Goal: Transaction & Acquisition: Purchase product/service

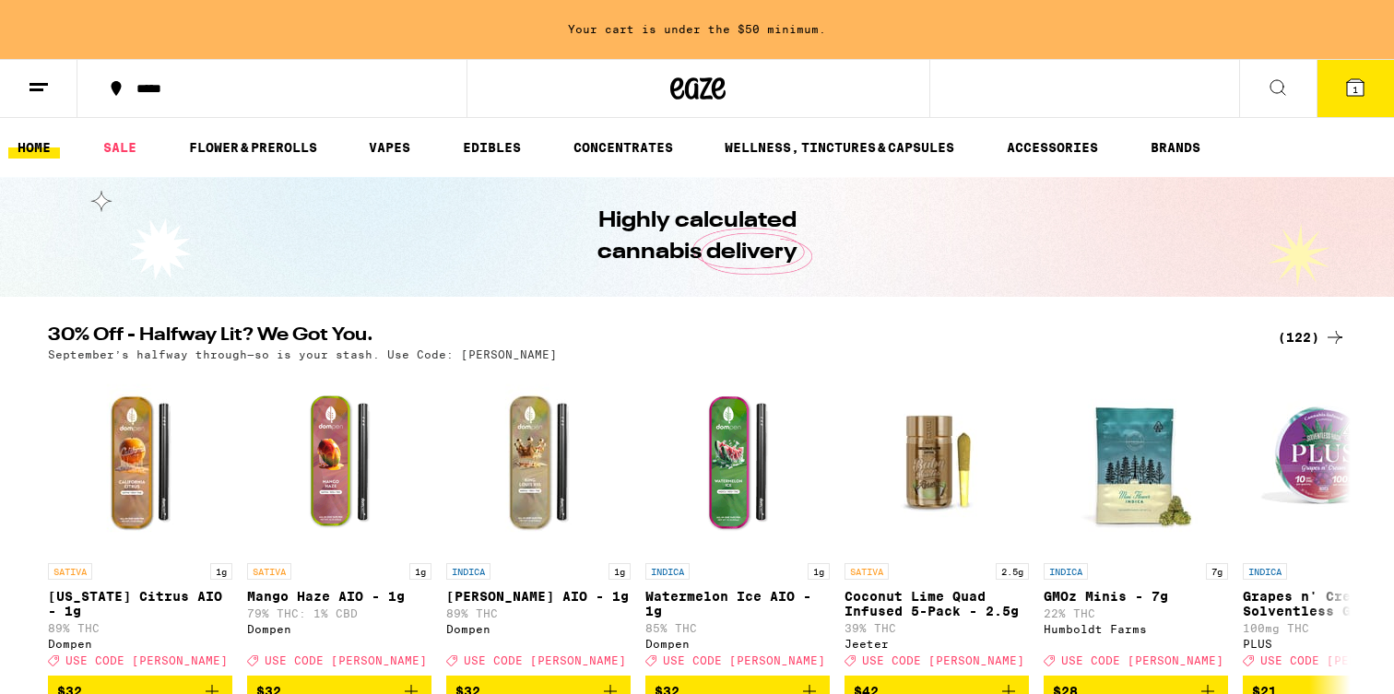
click at [666, 340] on h2 "30% Off - Halfway Lit? We Got You." at bounding box center [652, 337] width 1208 height 22
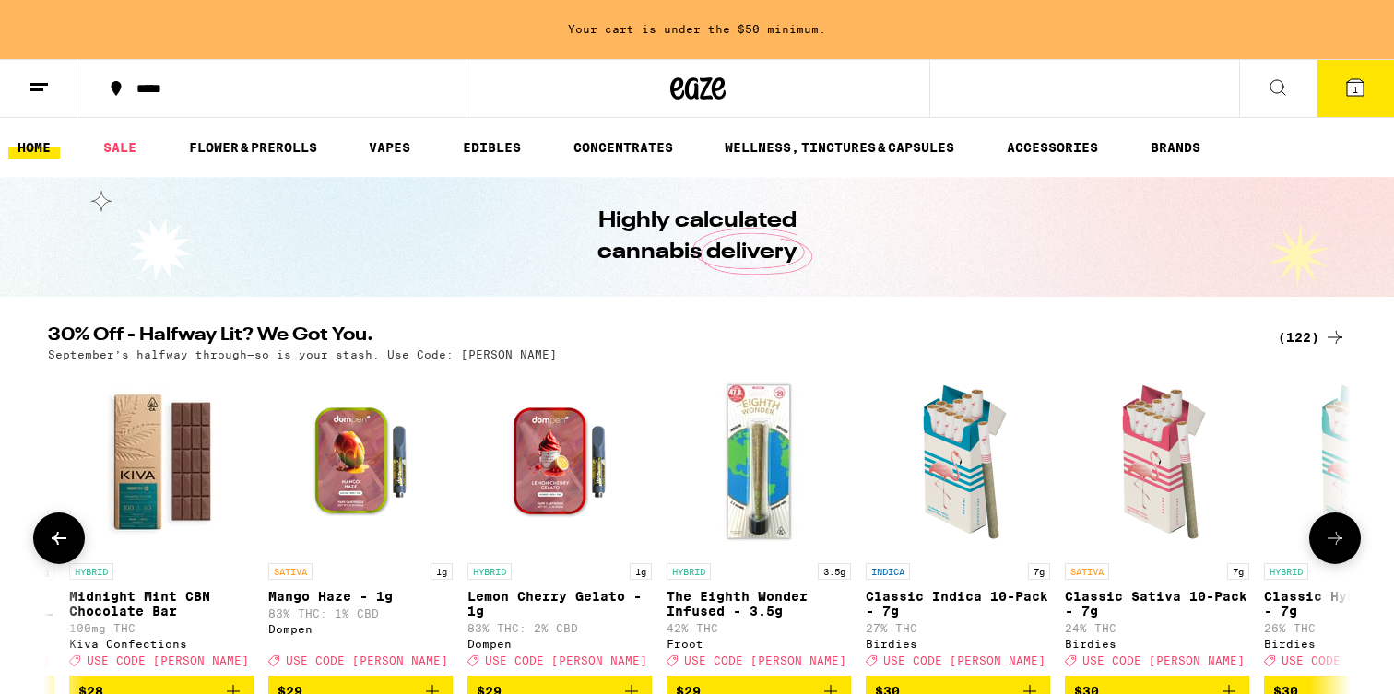
click at [990, 510] on img "Open page for Classic Indica 10-Pack - 7g from Birdies" at bounding box center [958, 462] width 184 height 184
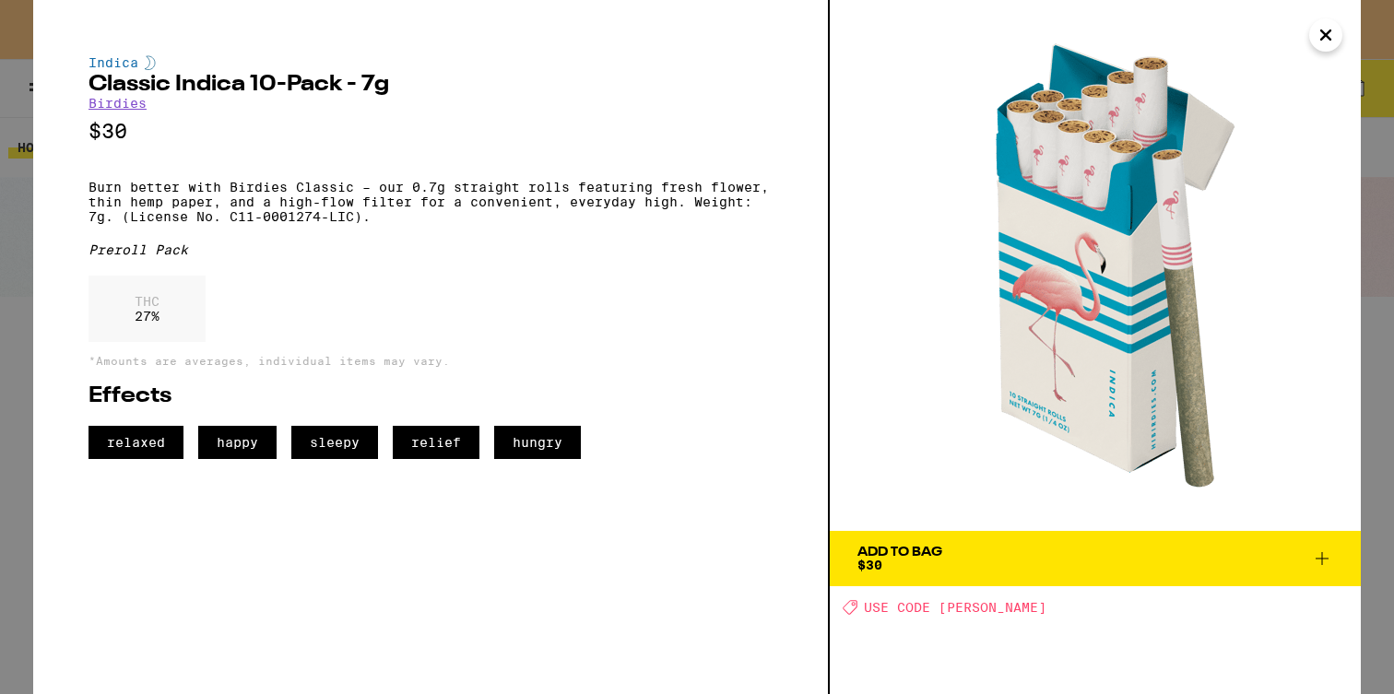
click at [1324, 31] on icon "Close" at bounding box center [1326, 35] width 22 height 28
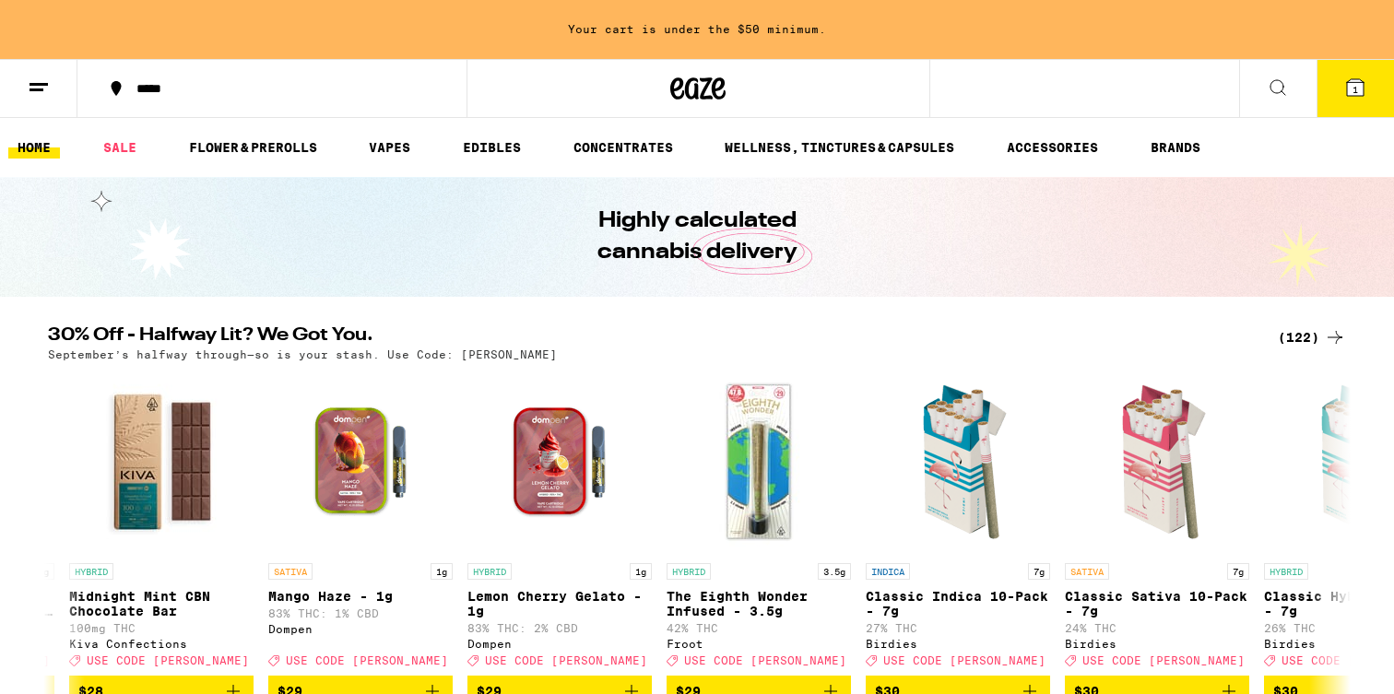
scroll to position [2, 0]
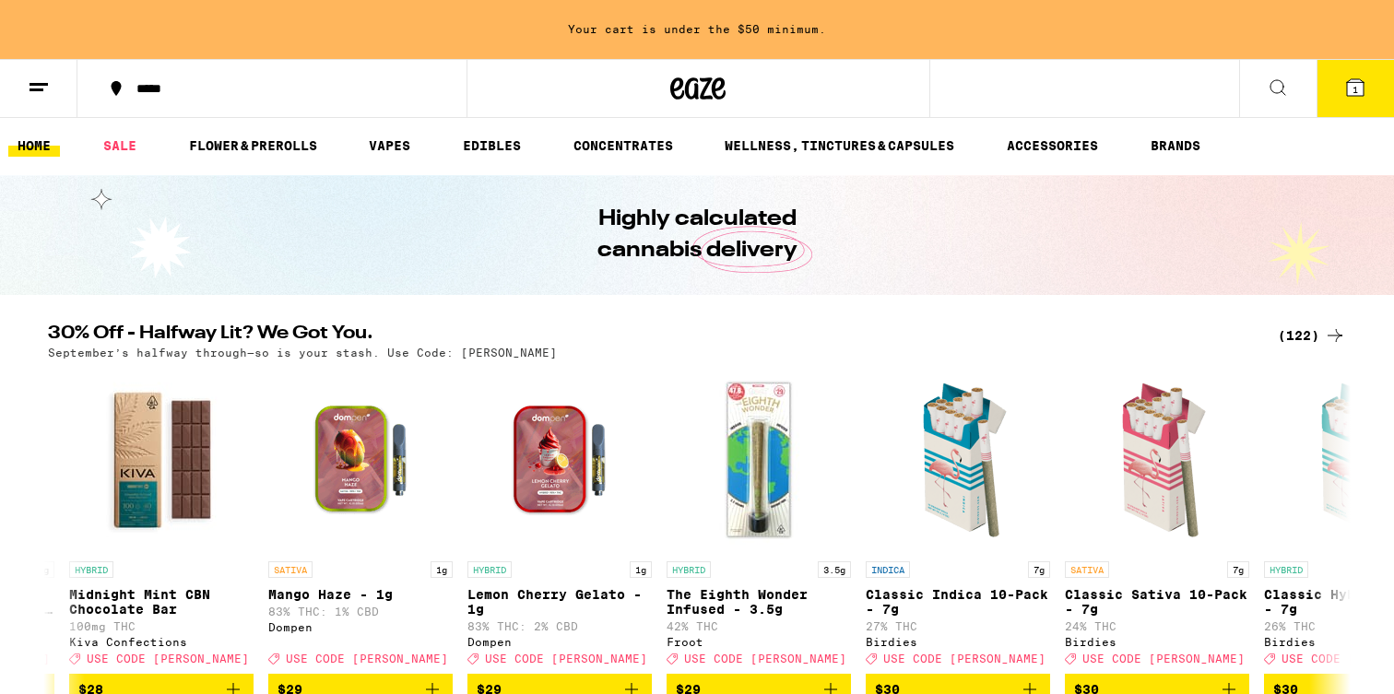
click at [206, 335] on h2 "30% Off - Halfway Lit? We Got You." at bounding box center [652, 336] width 1208 height 22
click at [1296, 340] on div "(122)" at bounding box center [1312, 336] width 68 height 22
click at [1337, 338] on icon at bounding box center [1335, 336] width 22 height 22
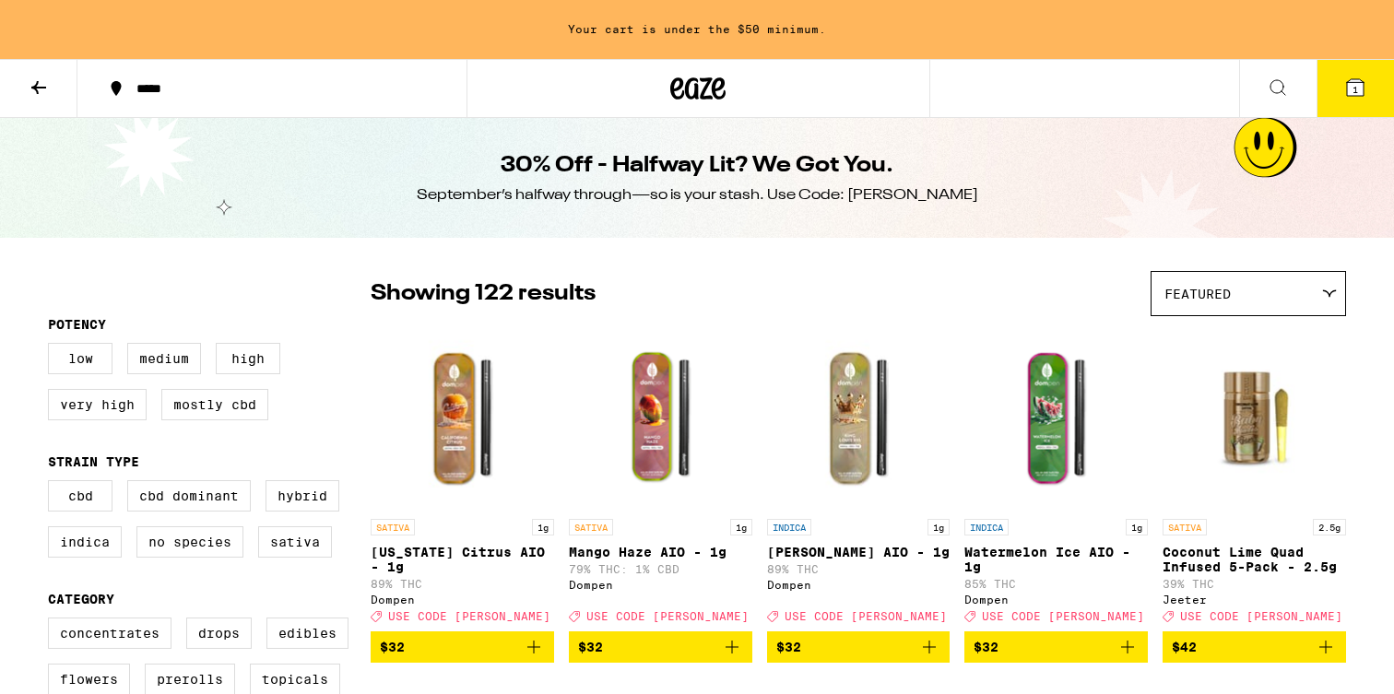
click at [1192, 302] on div "Featured" at bounding box center [1249, 293] width 194 height 43
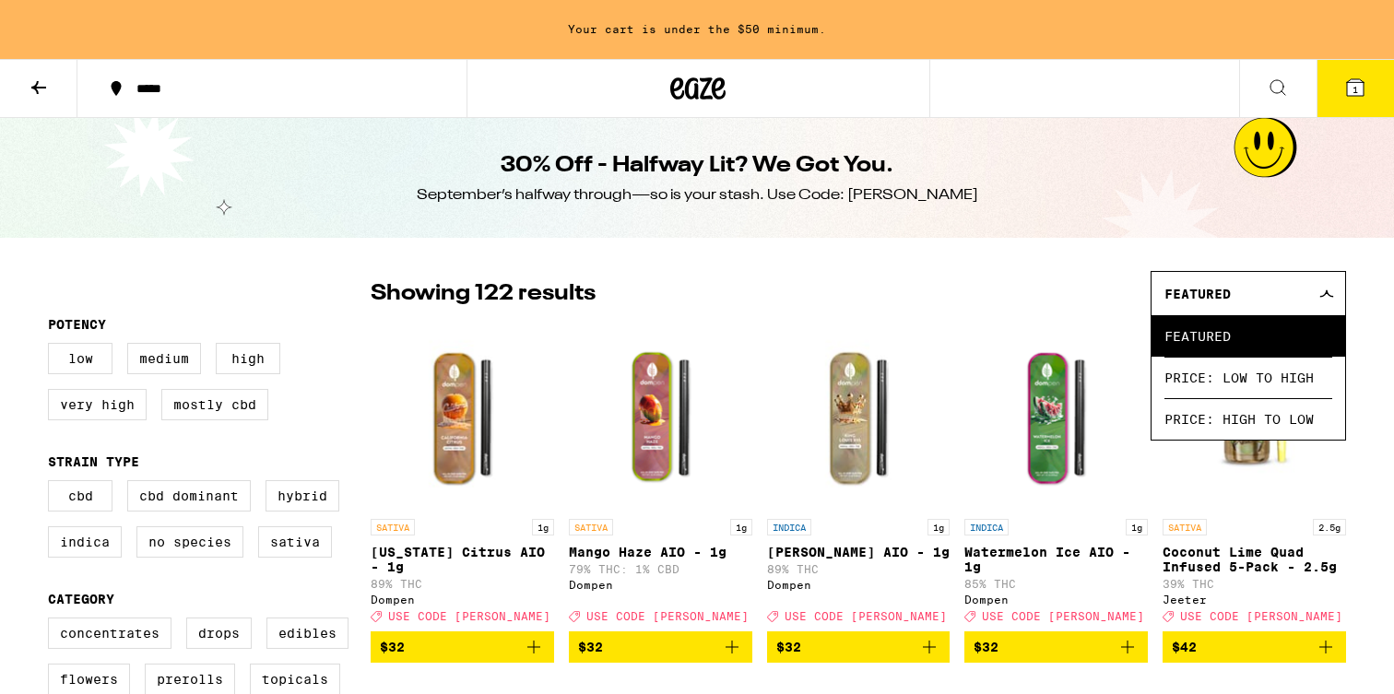
click at [1061, 287] on div "Showing 122 results Featured Featured Price: Low to High Price: High to Low" at bounding box center [859, 293] width 976 height 45
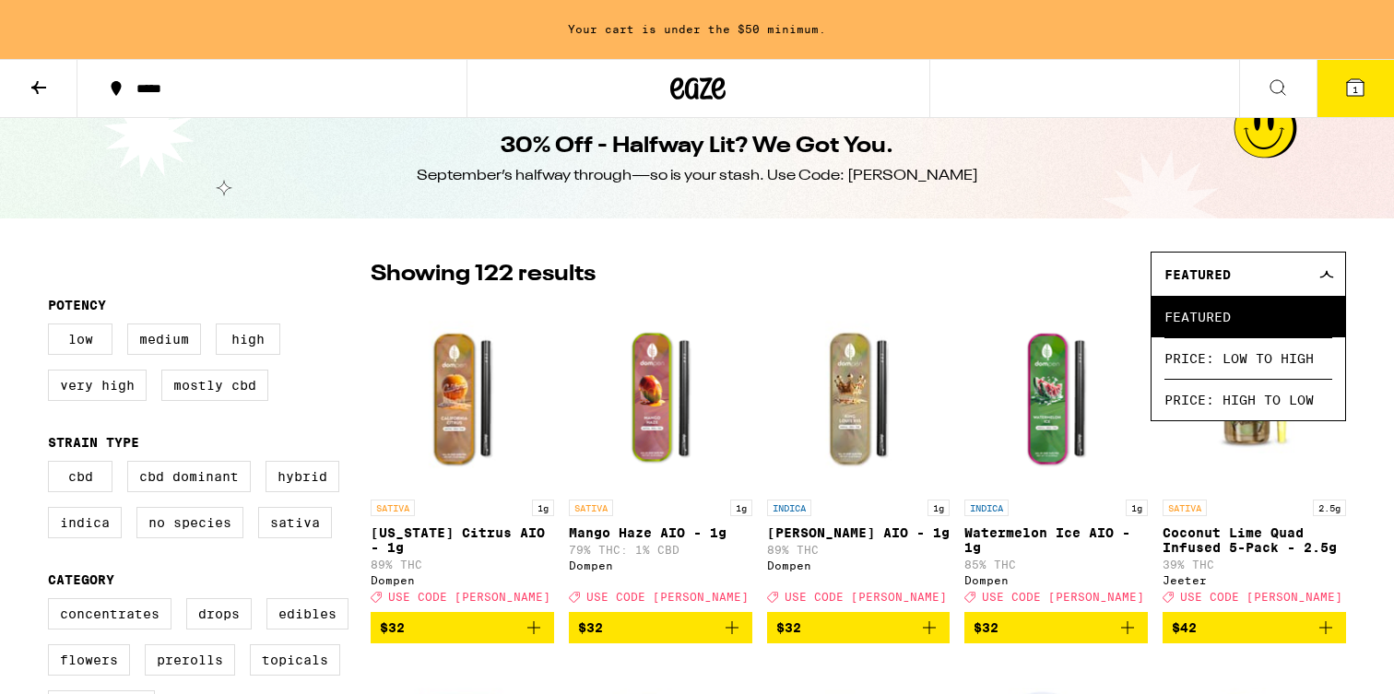
click at [1003, 283] on div "Showing 122 results Featured Featured Price: Low to High Price: High to Low" at bounding box center [859, 274] width 976 height 45
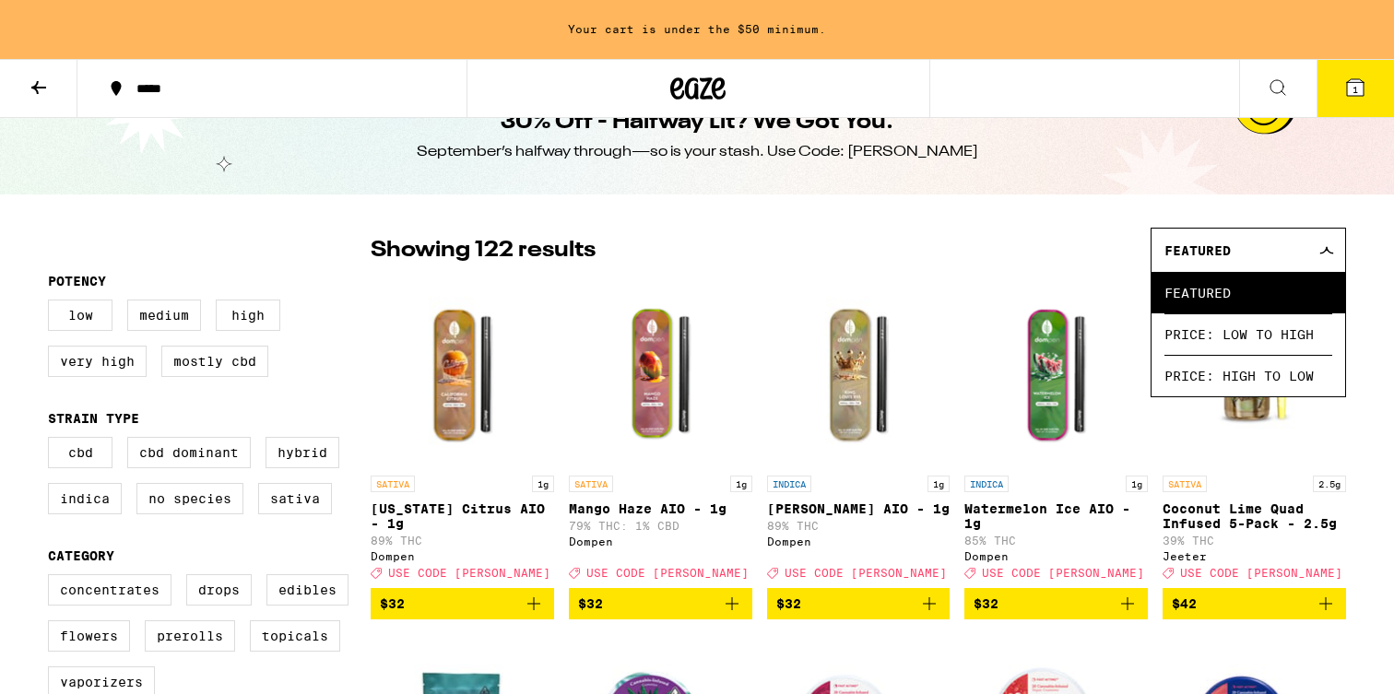
scroll to position [0, 0]
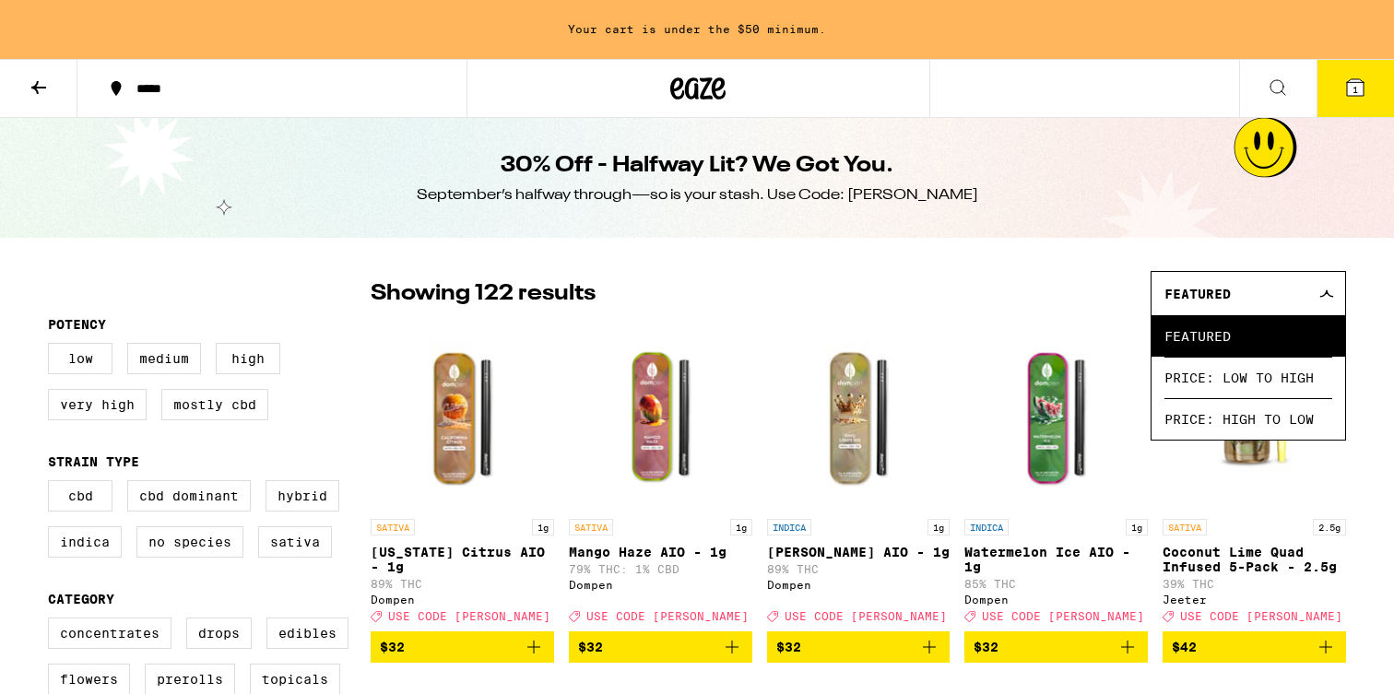
click at [931, 310] on div "Showing 122 results Featured Featured Price: Low to High Price: High to Low" at bounding box center [859, 293] width 976 height 45
click at [33, 78] on icon at bounding box center [39, 88] width 22 height 22
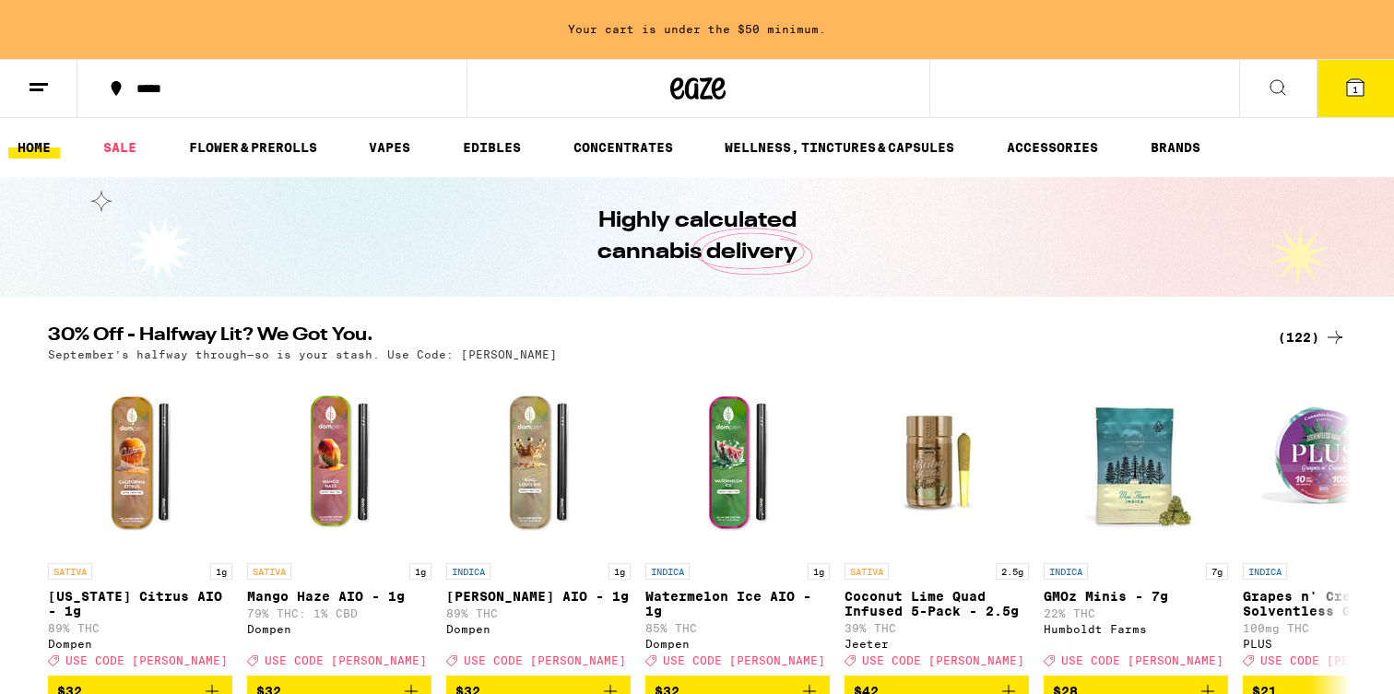
click at [1326, 338] on icon at bounding box center [1335, 337] width 22 height 22
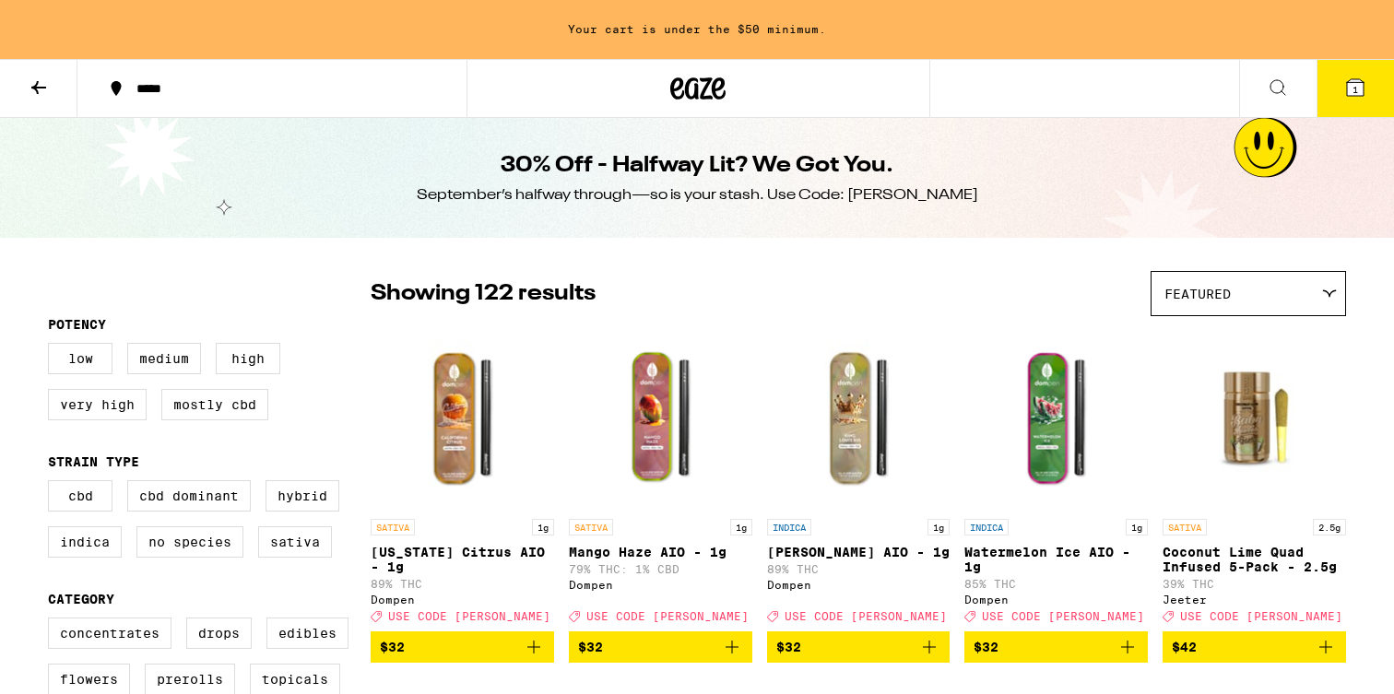
scroll to position [84, 0]
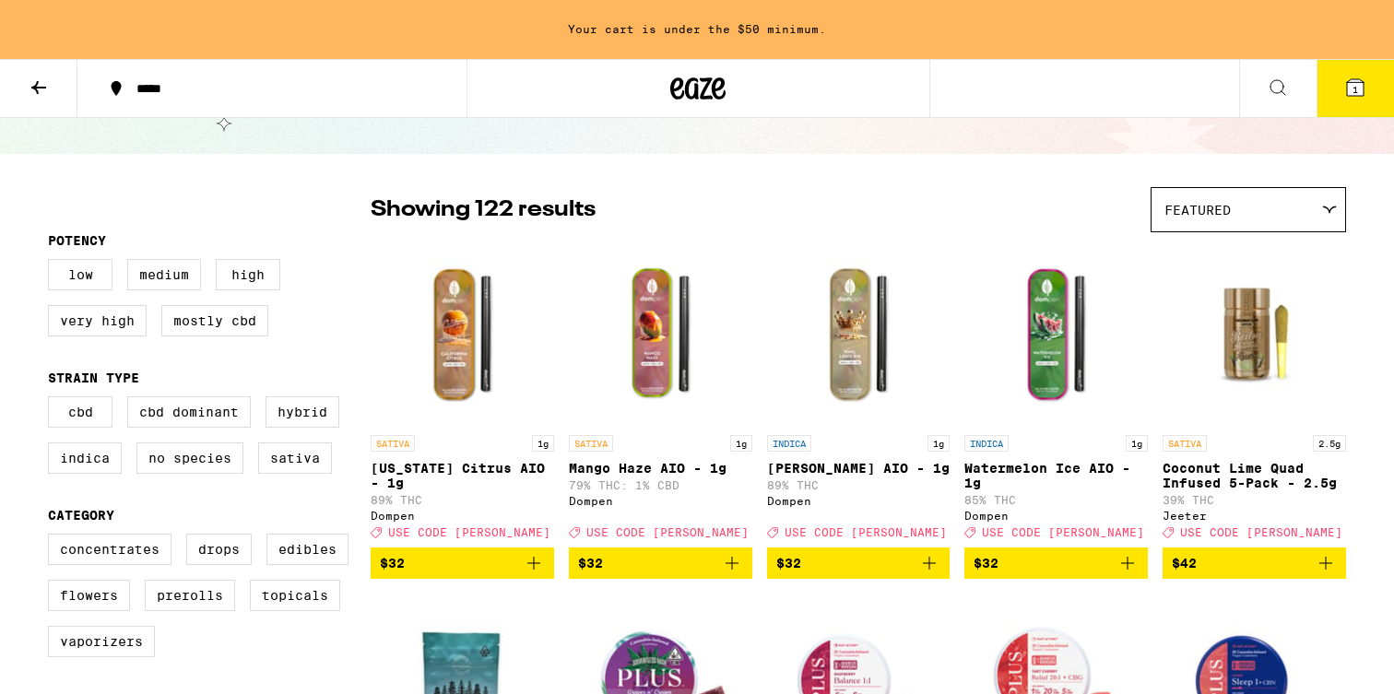
click at [1189, 215] on span "Featured" at bounding box center [1198, 210] width 66 height 15
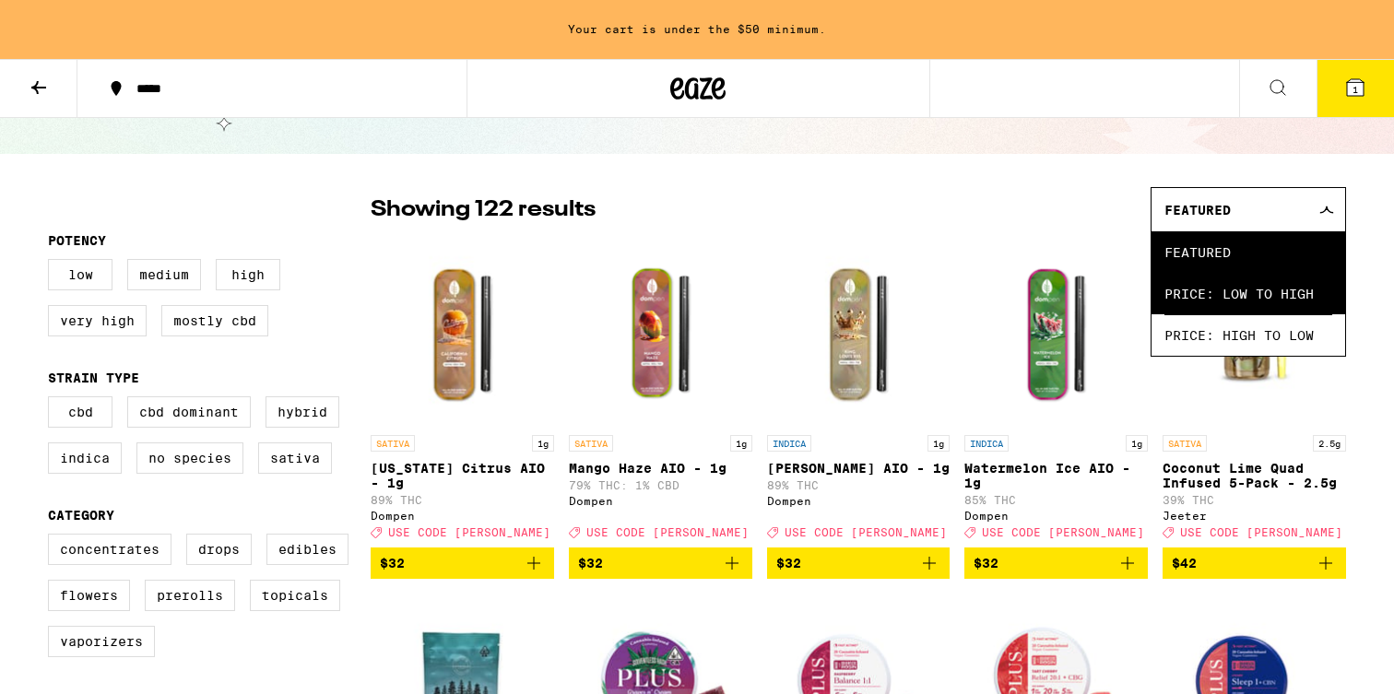
click at [1168, 282] on span "Price: Low to High" at bounding box center [1249, 293] width 168 height 41
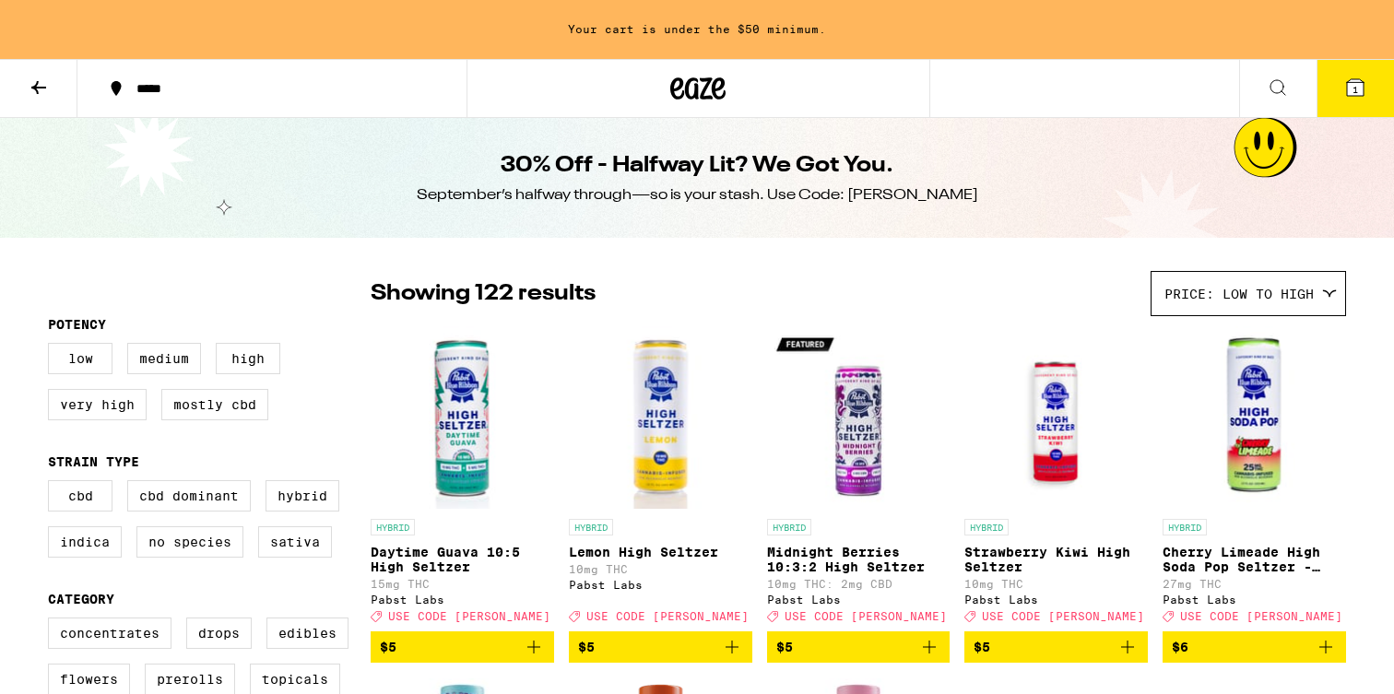
click at [32, 60] on button at bounding box center [38, 89] width 77 height 58
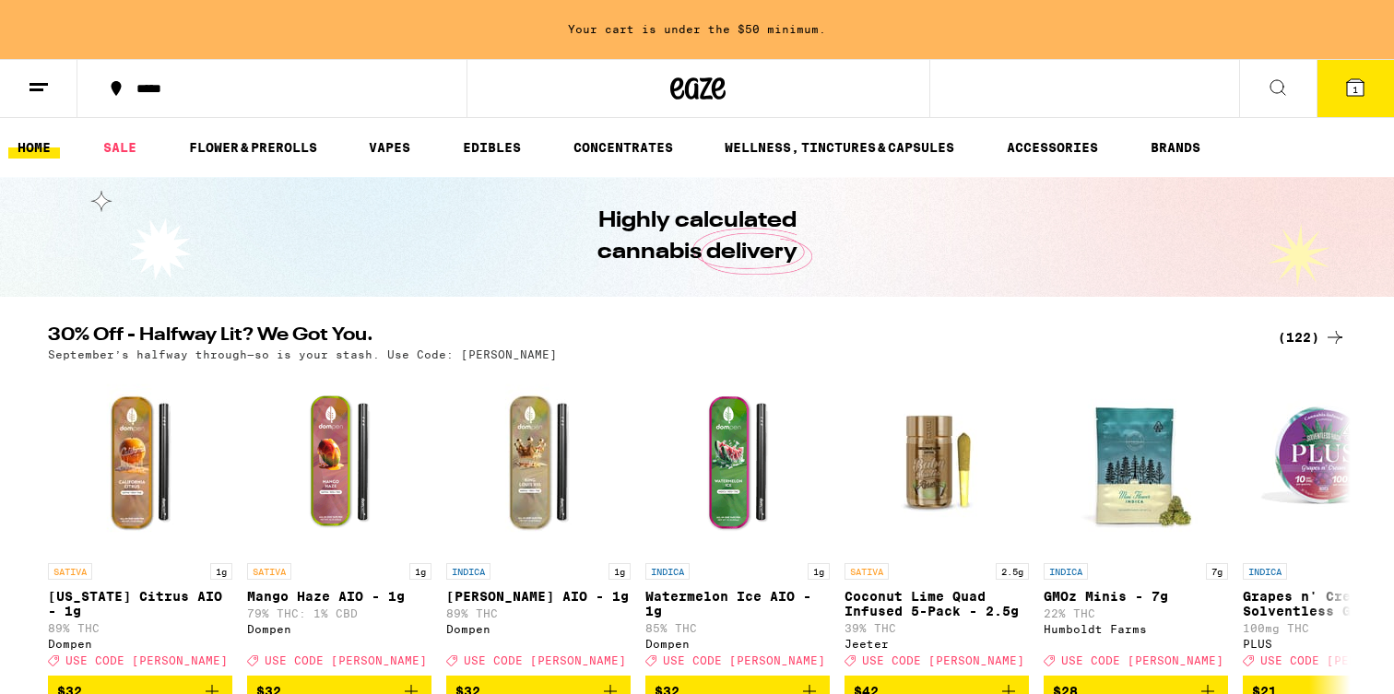
click at [654, 235] on h1 "Highly calculated cannabis delivery" at bounding box center [697, 237] width 304 height 63
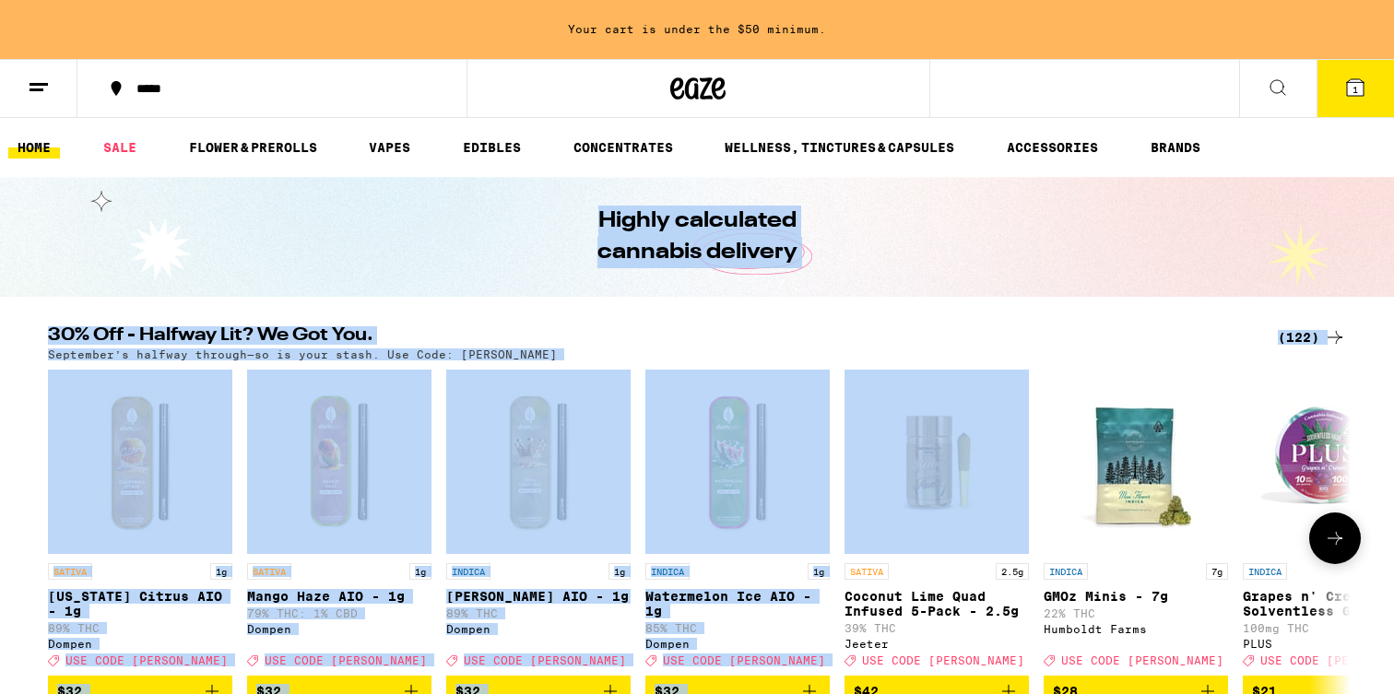
drag, startPoint x: 592, startPoint y: 215, endPoint x: 896, endPoint y: 352, distance: 333.9
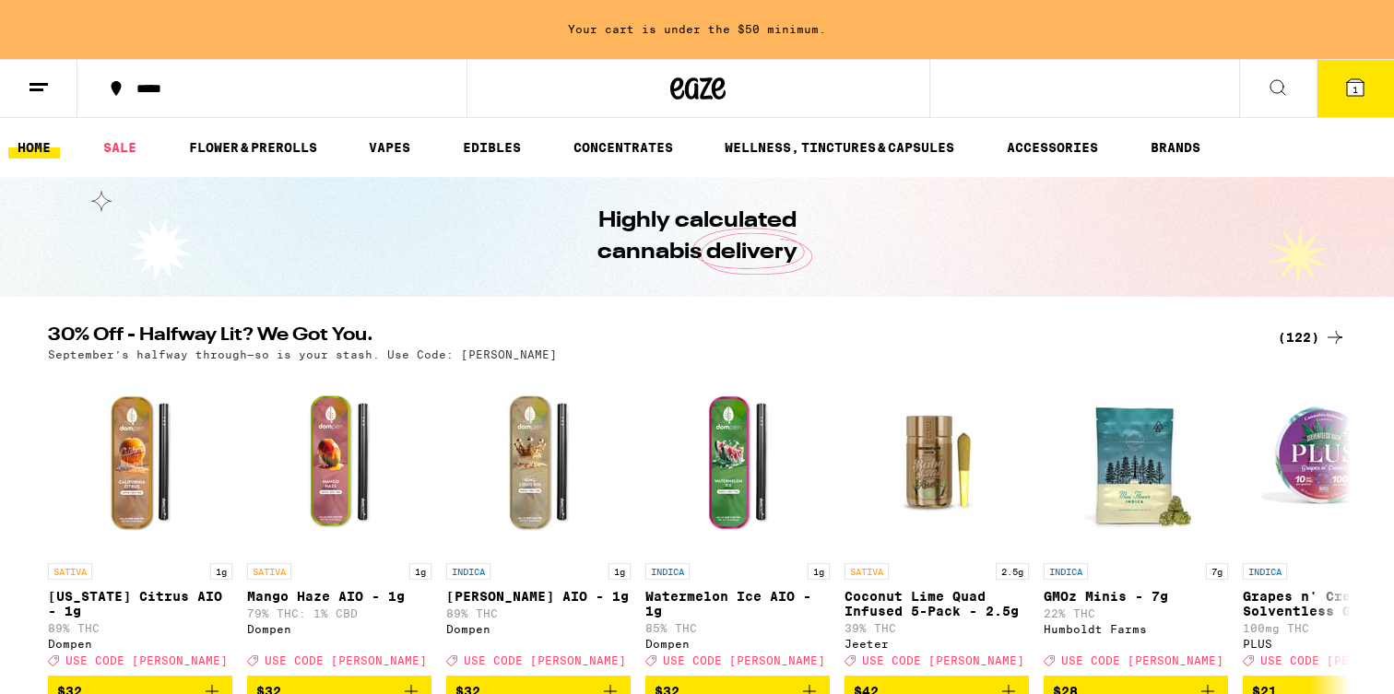
click at [883, 256] on div "Highly calculated cannabis delivery" at bounding box center [697, 237] width 708 height 120
click at [1271, 74] on button at bounding box center [1277, 89] width 77 height 58
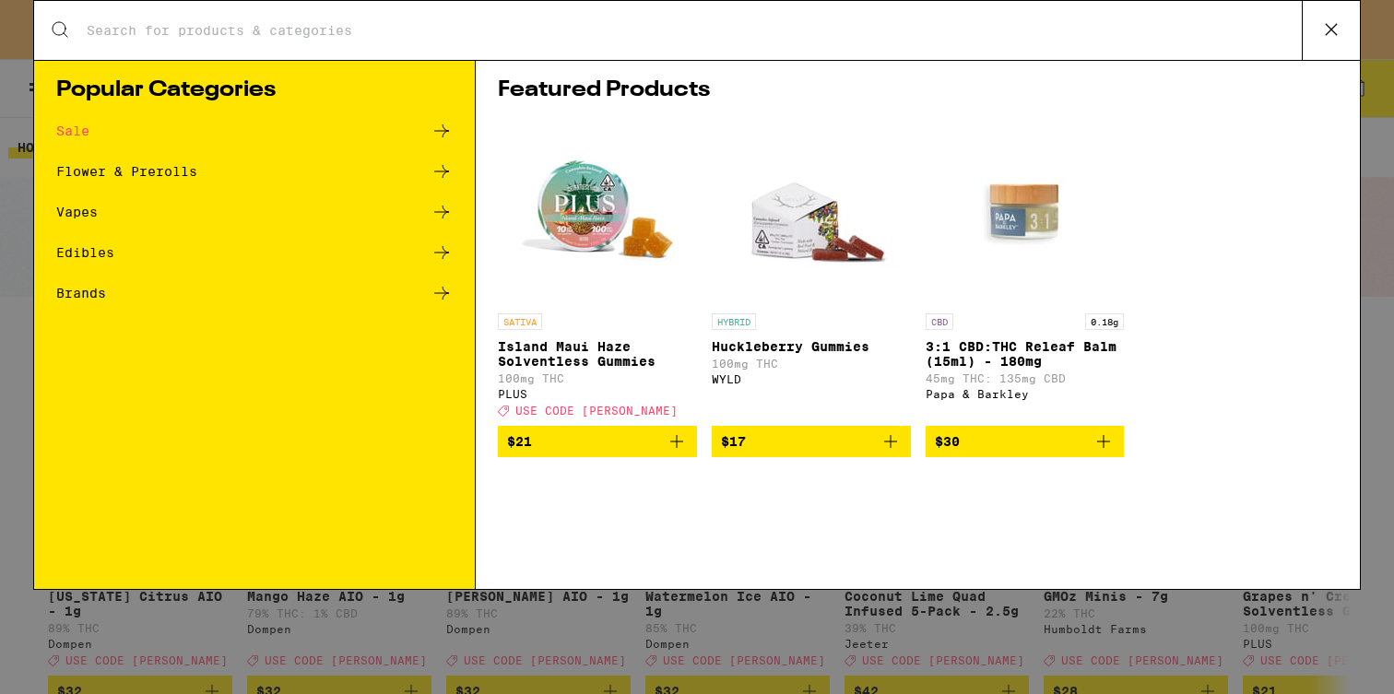
click at [322, 30] on input "Search for Products" at bounding box center [694, 30] width 1216 height 17
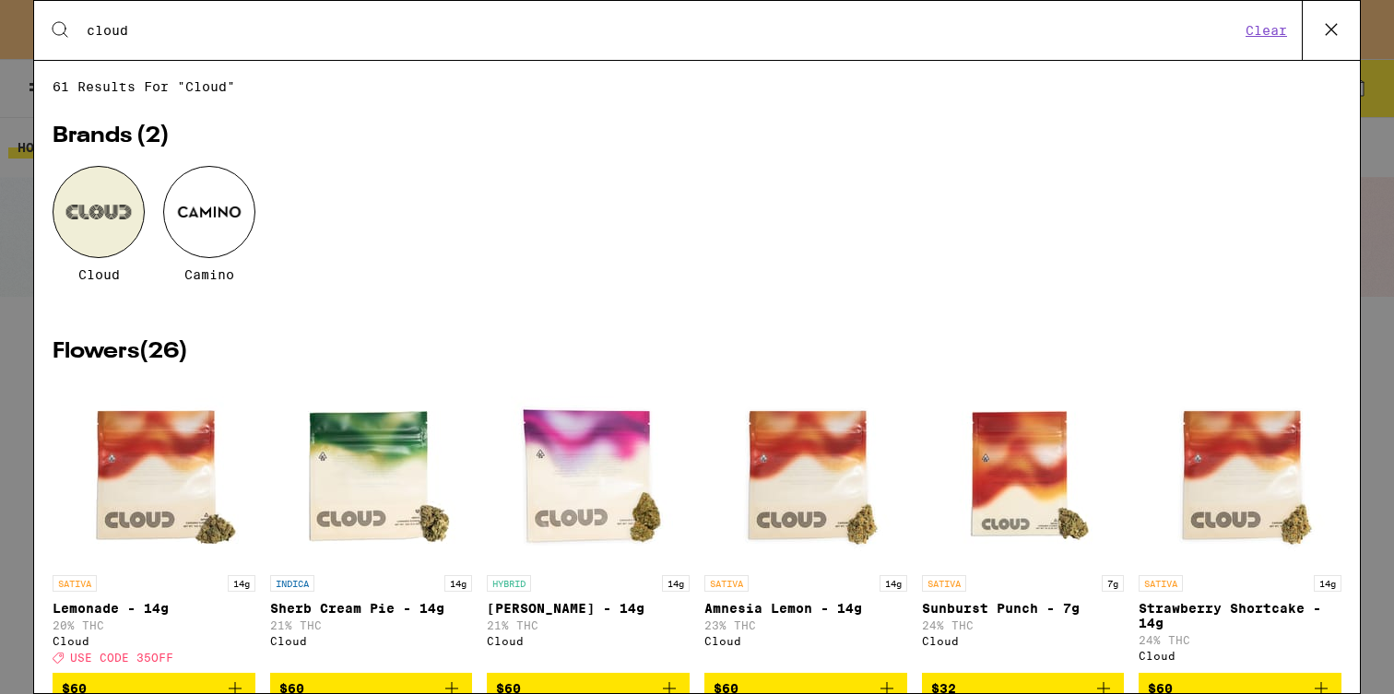
type input "cloud"
click at [127, 227] on div at bounding box center [99, 212] width 92 height 92
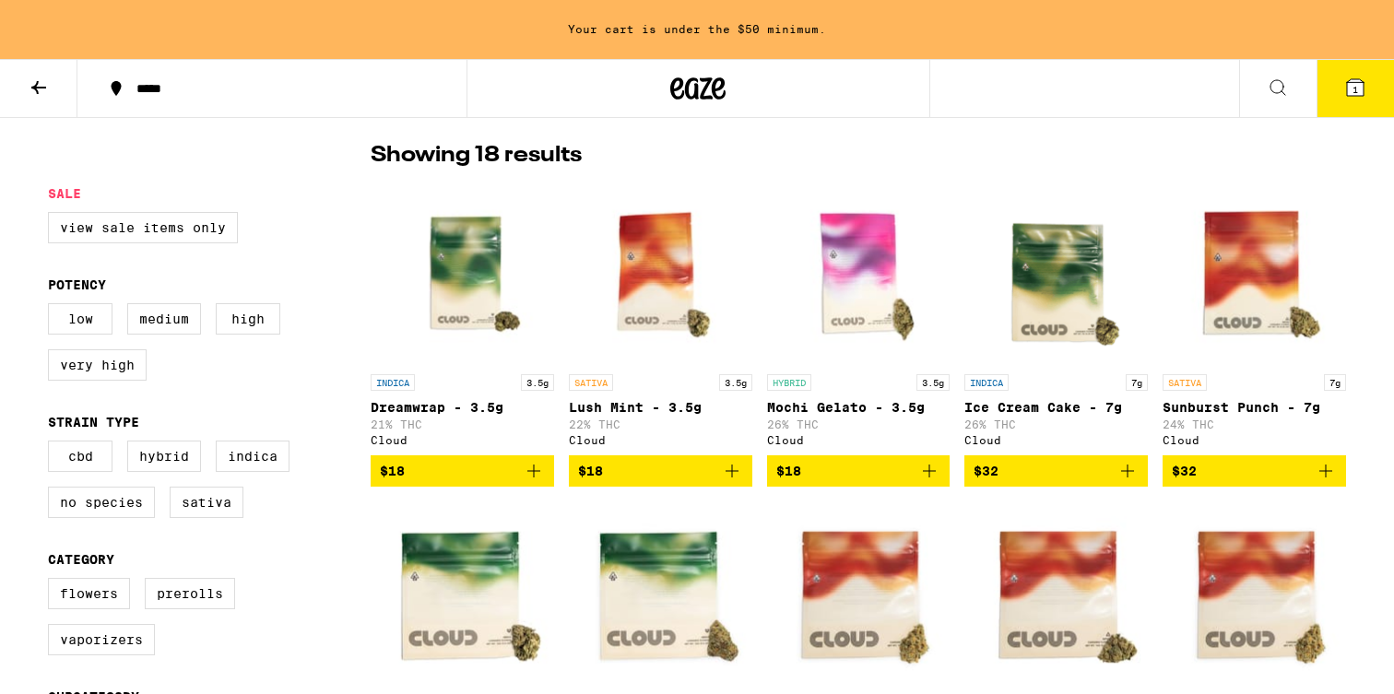
scroll to position [469, 0]
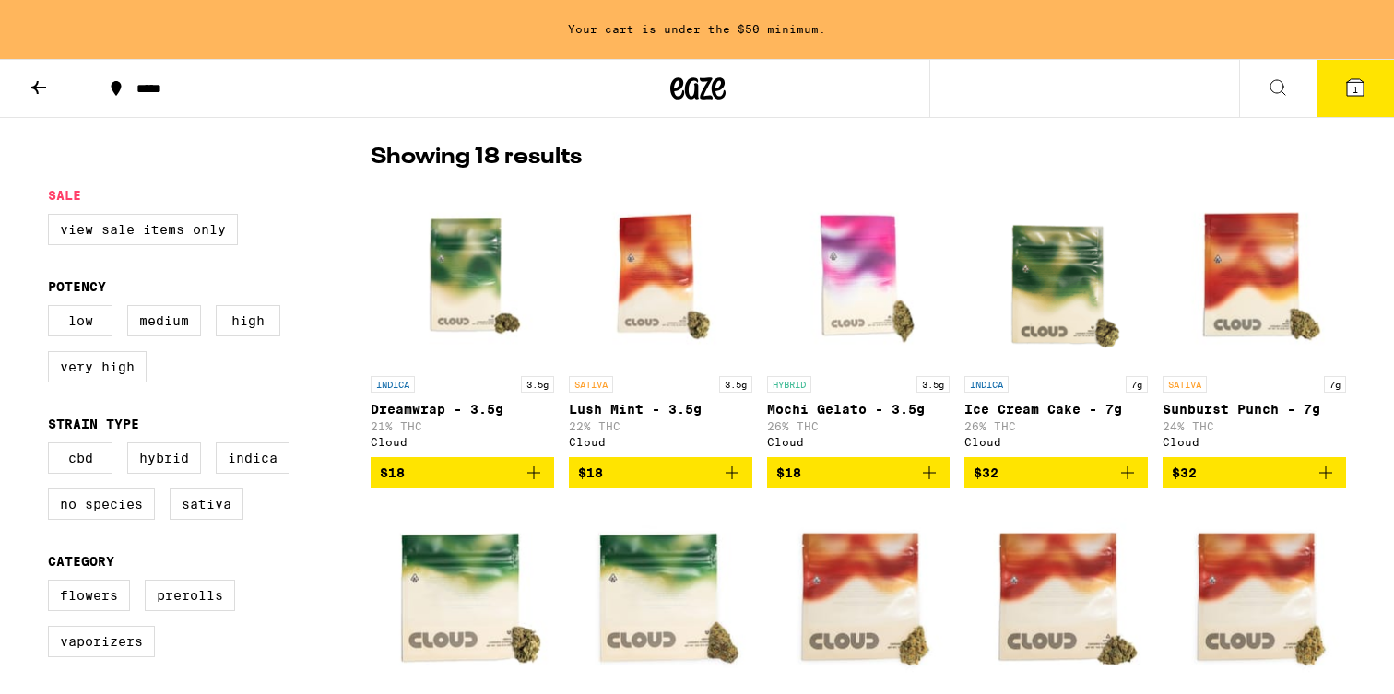
click at [648, 267] on img "Open page for Lush Mint - 3.5g from Cloud" at bounding box center [661, 275] width 184 height 184
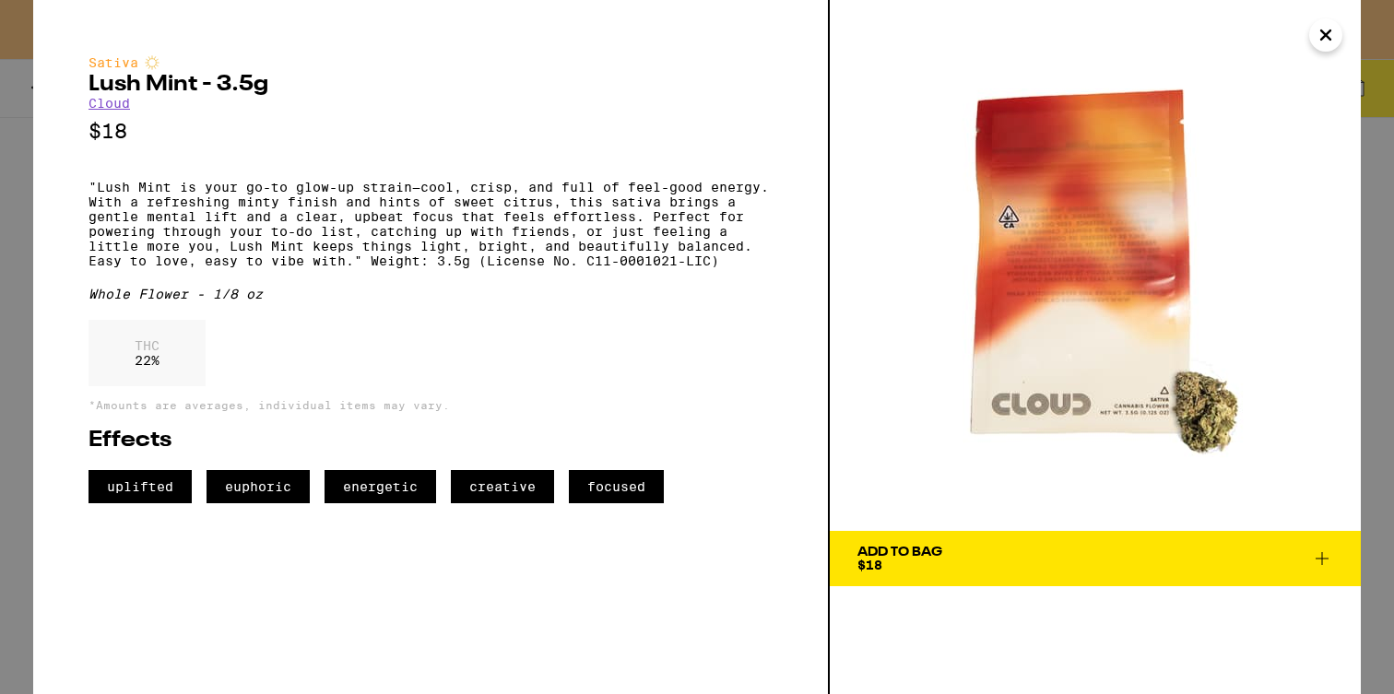
click at [1330, 38] on icon "Close" at bounding box center [1326, 34] width 9 height 9
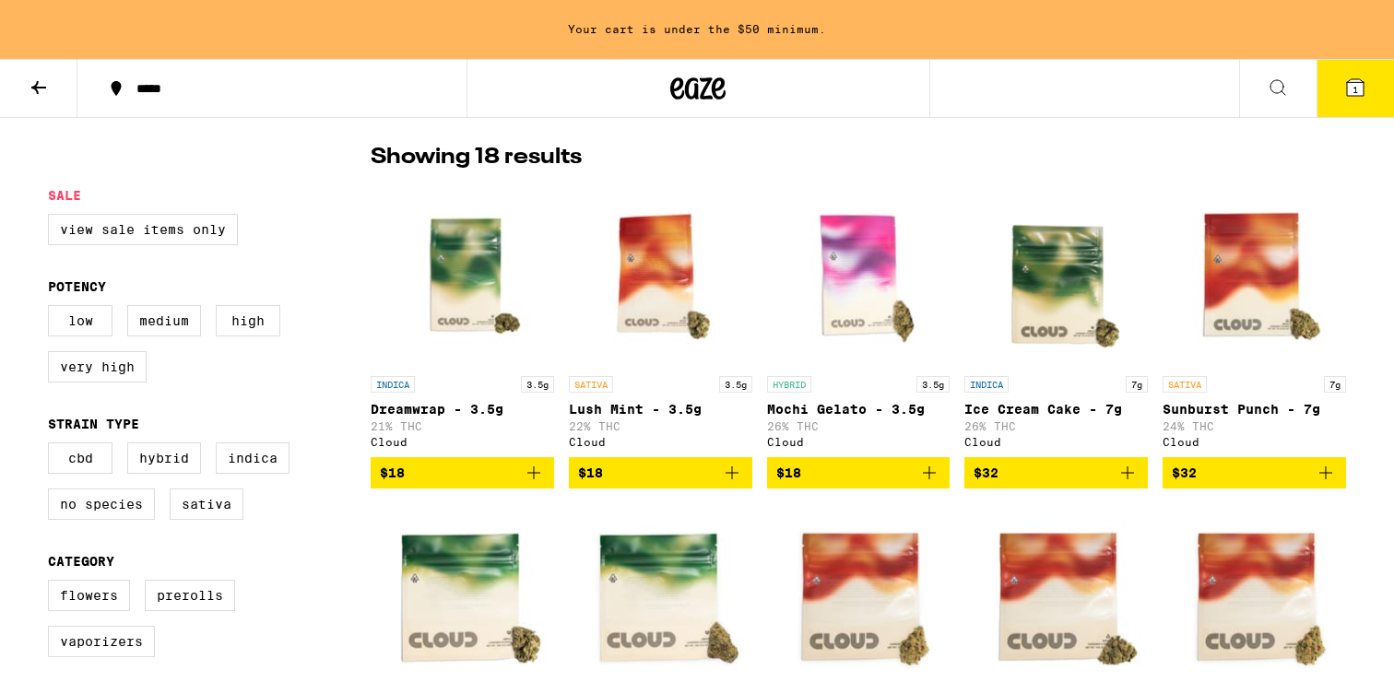
click at [465, 248] on img "Open page for Dreamwrap - 3.5g from Cloud" at bounding box center [463, 275] width 184 height 184
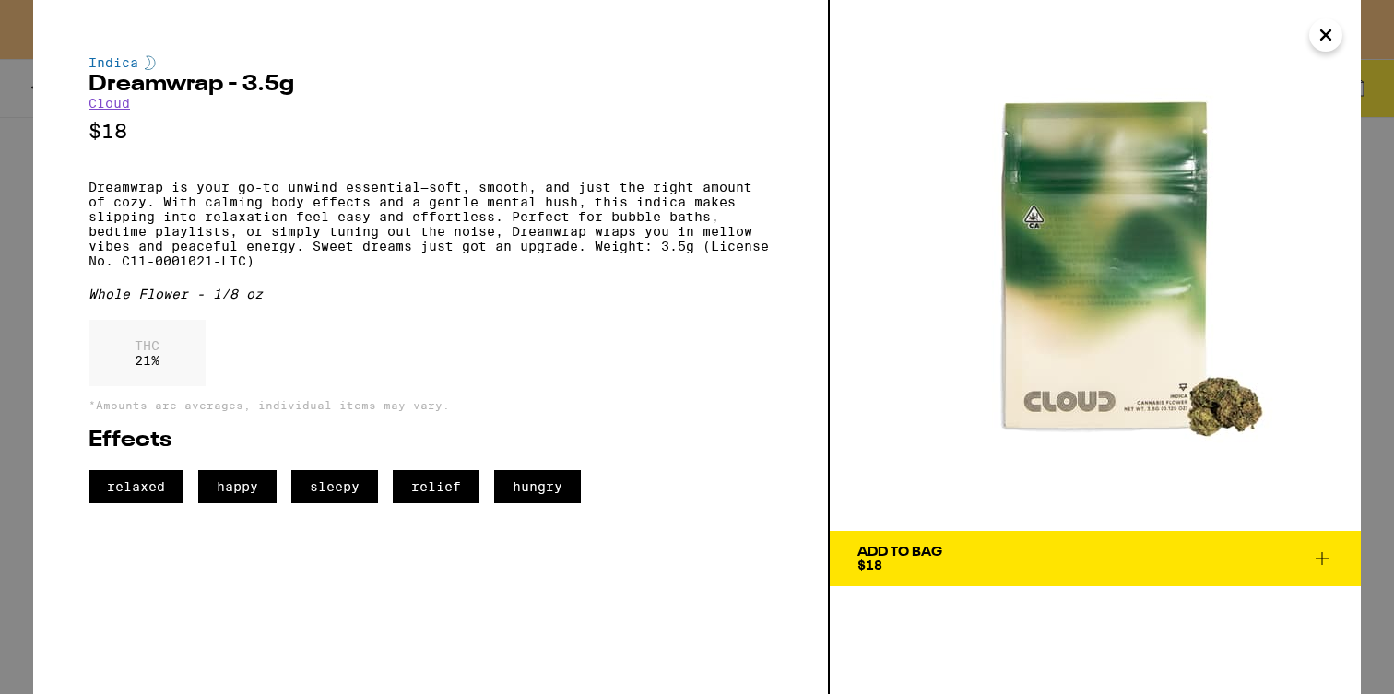
click at [1326, 48] on icon "Close" at bounding box center [1326, 35] width 22 height 28
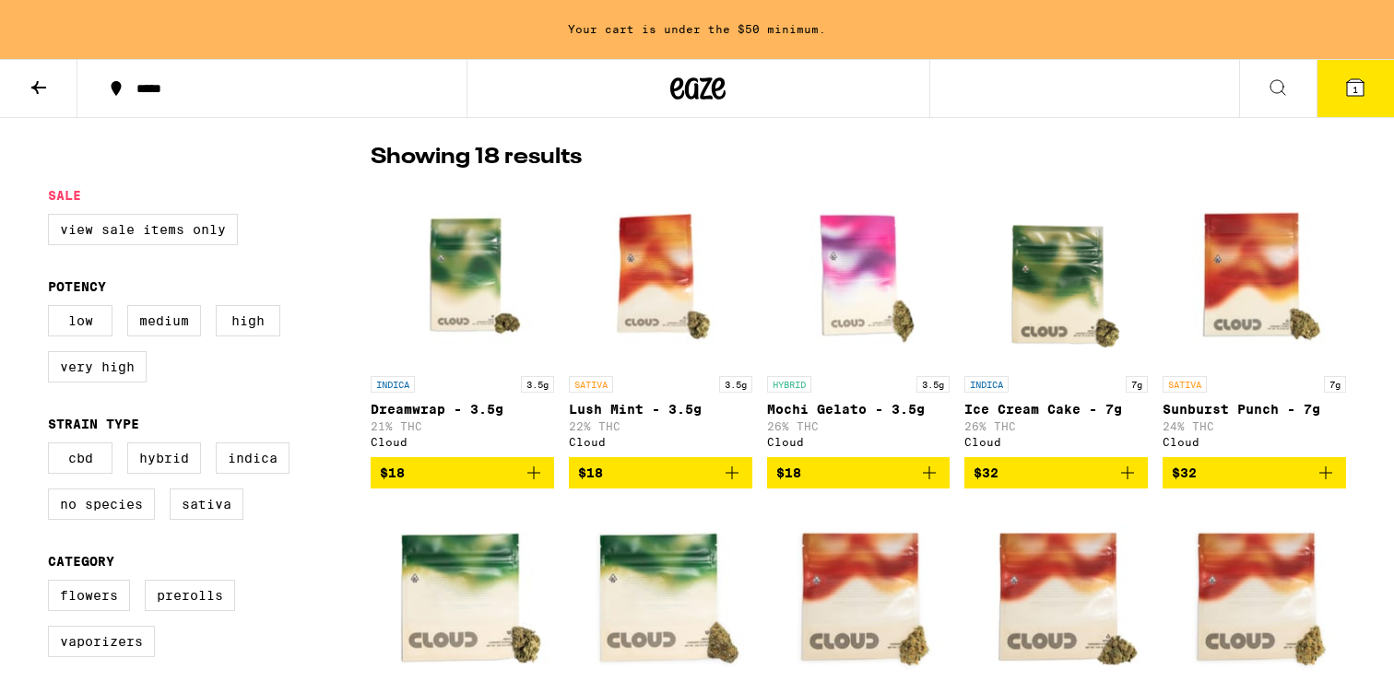
click at [634, 270] on img "Open page for Lush Mint - 3.5g from Cloud" at bounding box center [661, 275] width 184 height 184
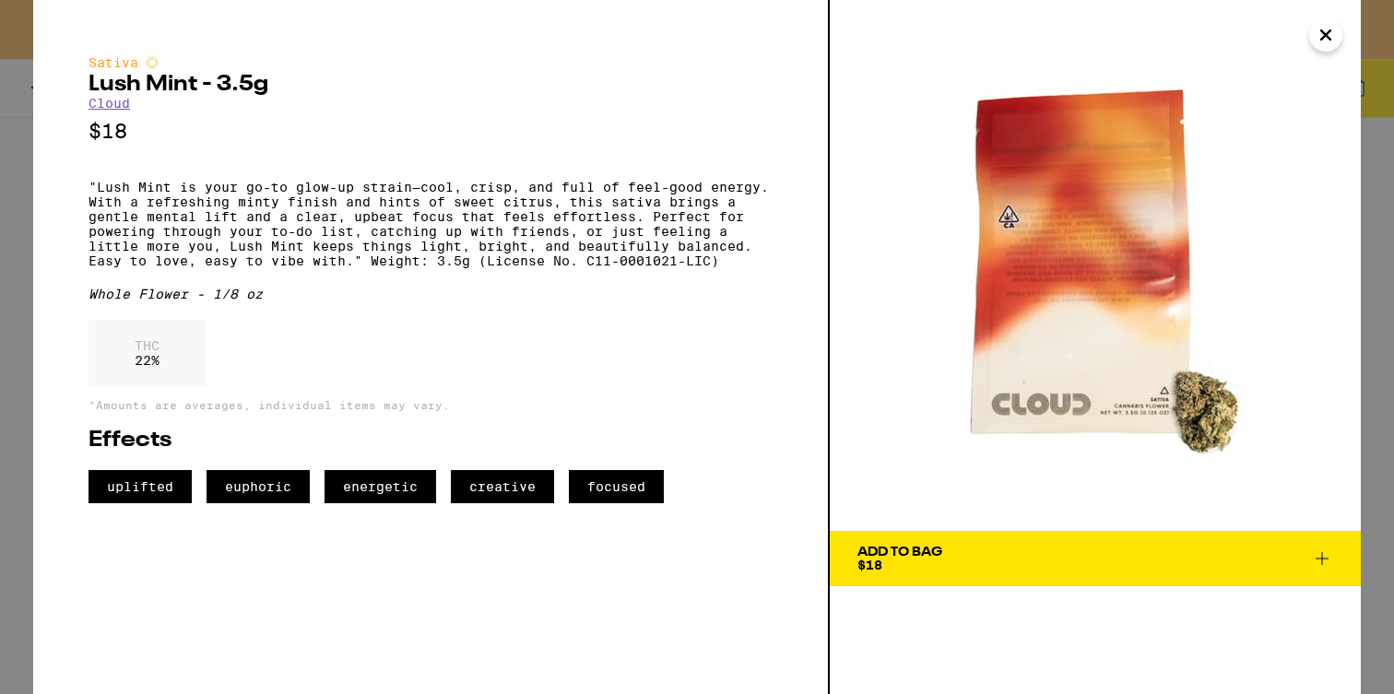
click at [1321, 32] on icon "Close" at bounding box center [1326, 35] width 22 height 28
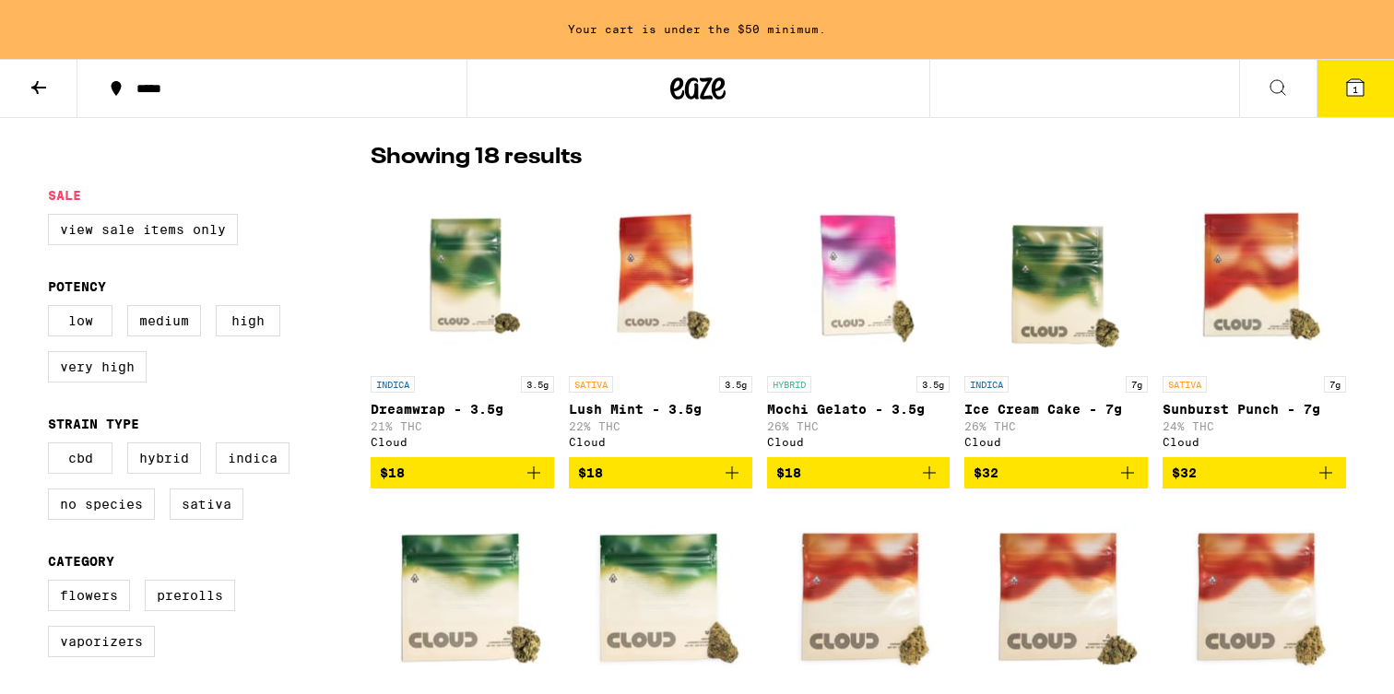
click at [493, 281] on img "Open page for Dreamwrap - 3.5g from Cloud" at bounding box center [463, 275] width 184 height 184
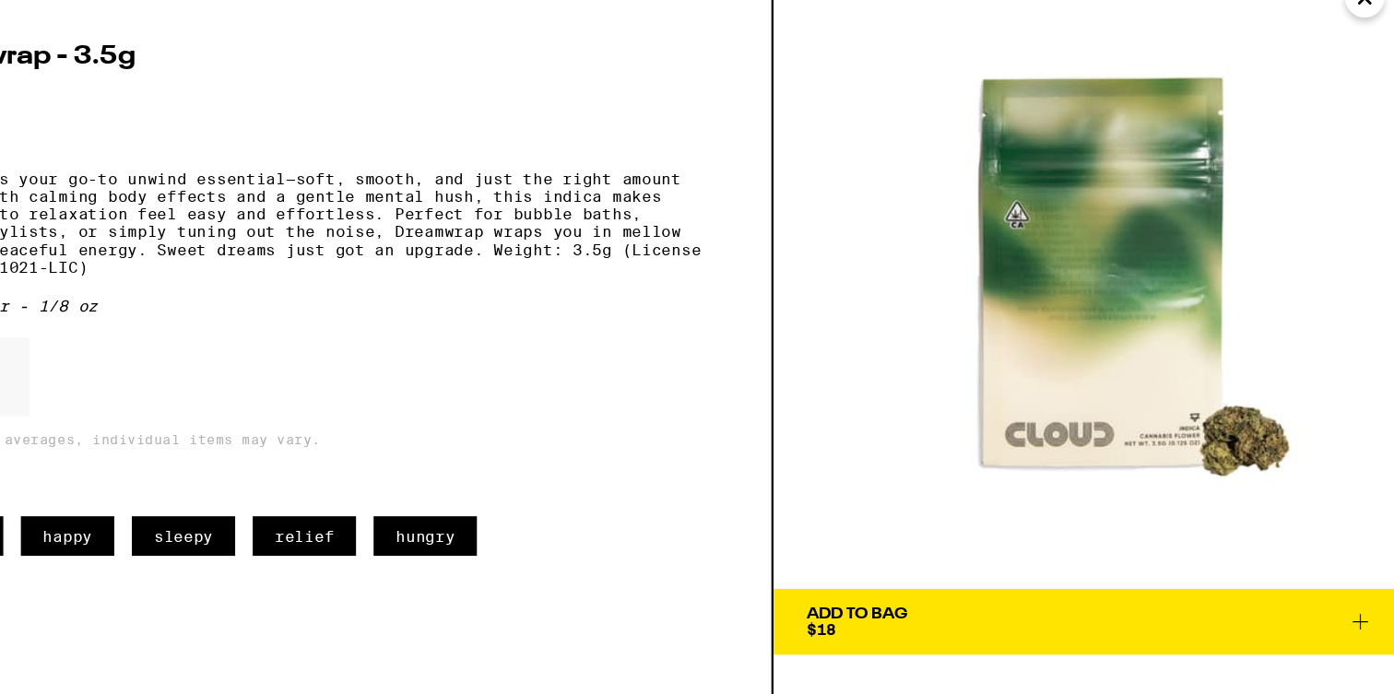
click at [1330, 42] on icon "Close" at bounding box center [1326, 35] width 22 height 28
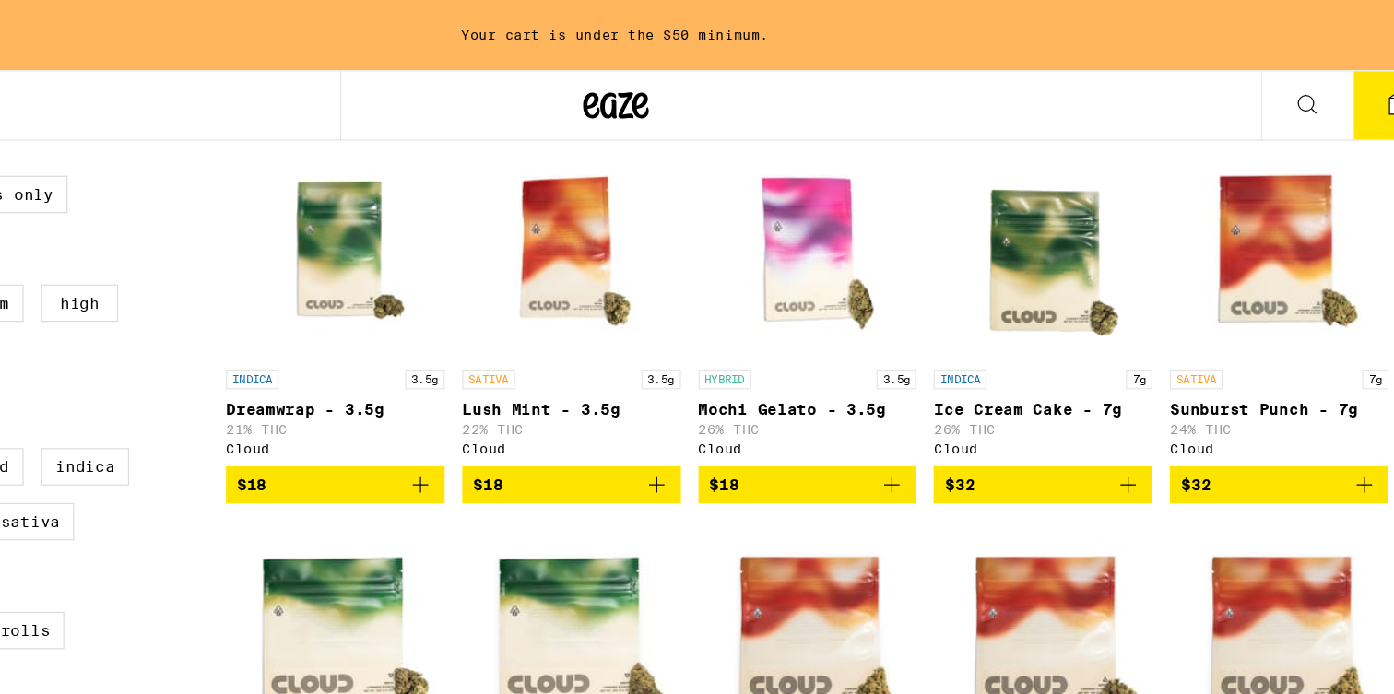
scroll to position [510, 0]
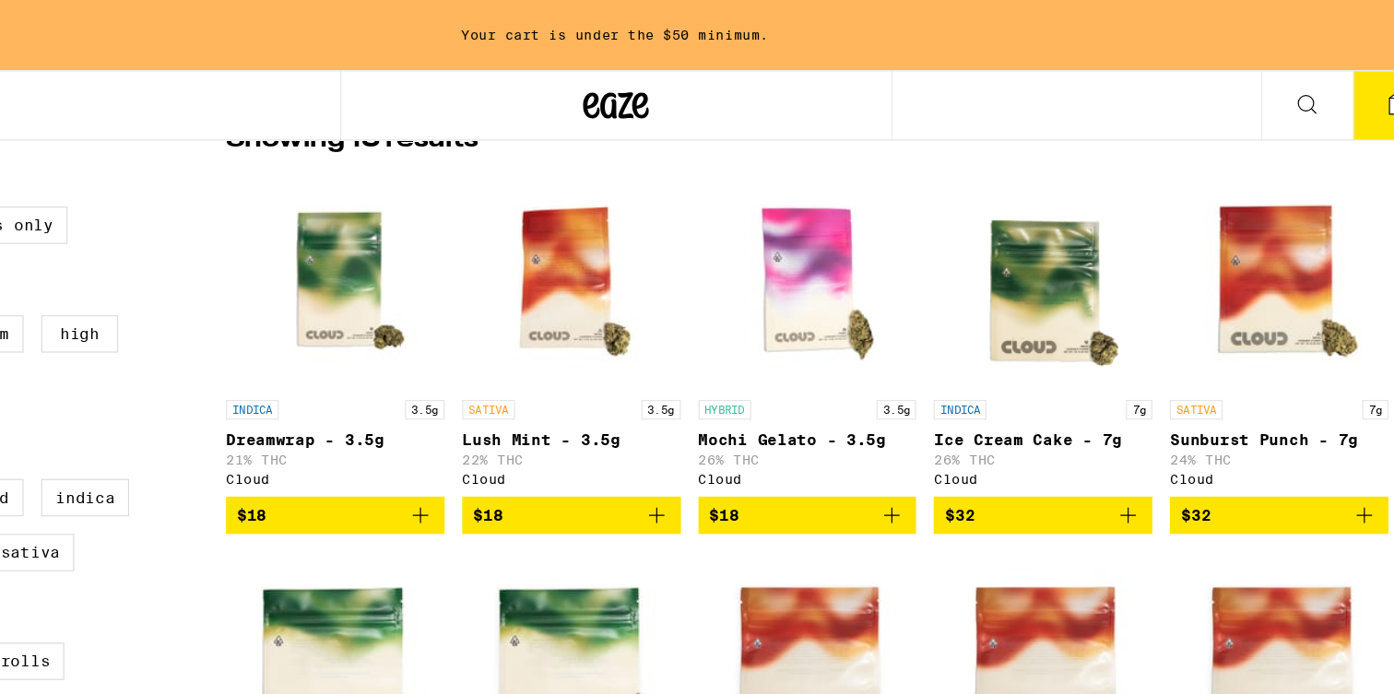
click at [474, 235] on img "Open page for Dreamwrap - 3.5g from Cloud" at bounding box center [463, 234] width 184 height 184
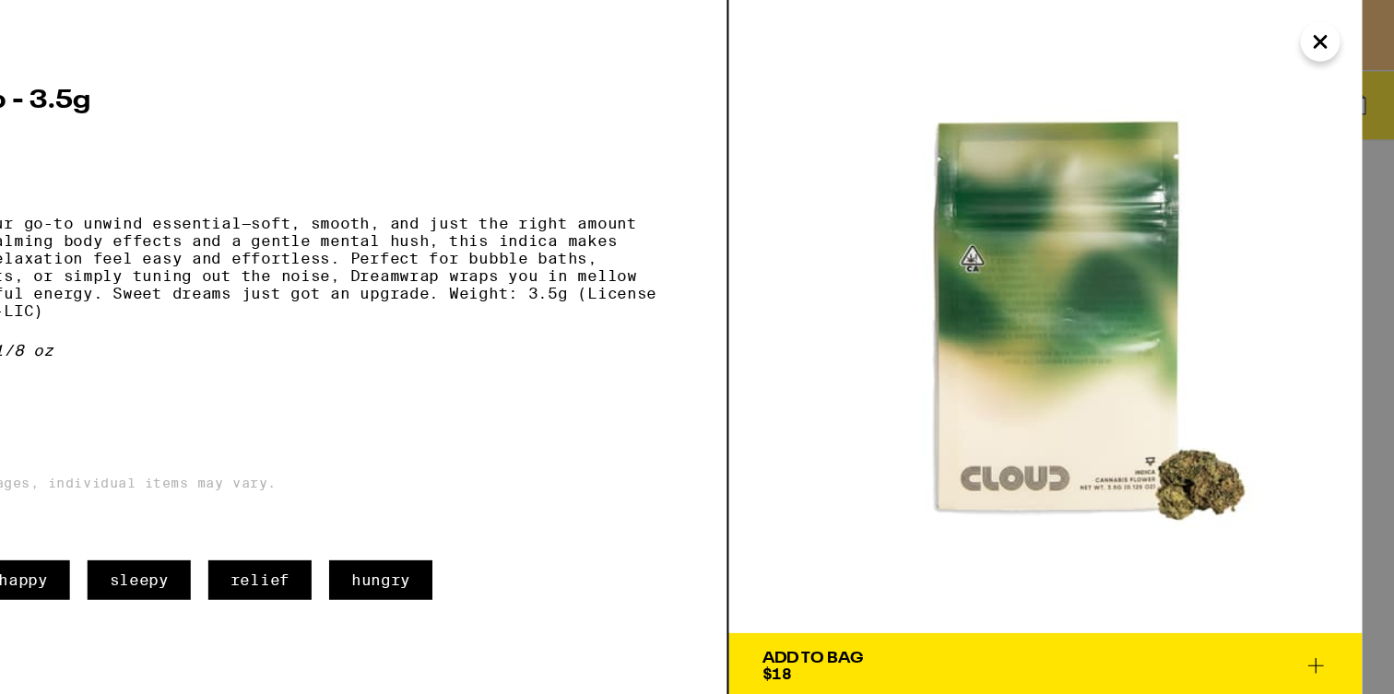
click at [1324, 30] on icon "Close" at bounding box center [1326, 35] width 22 height 28
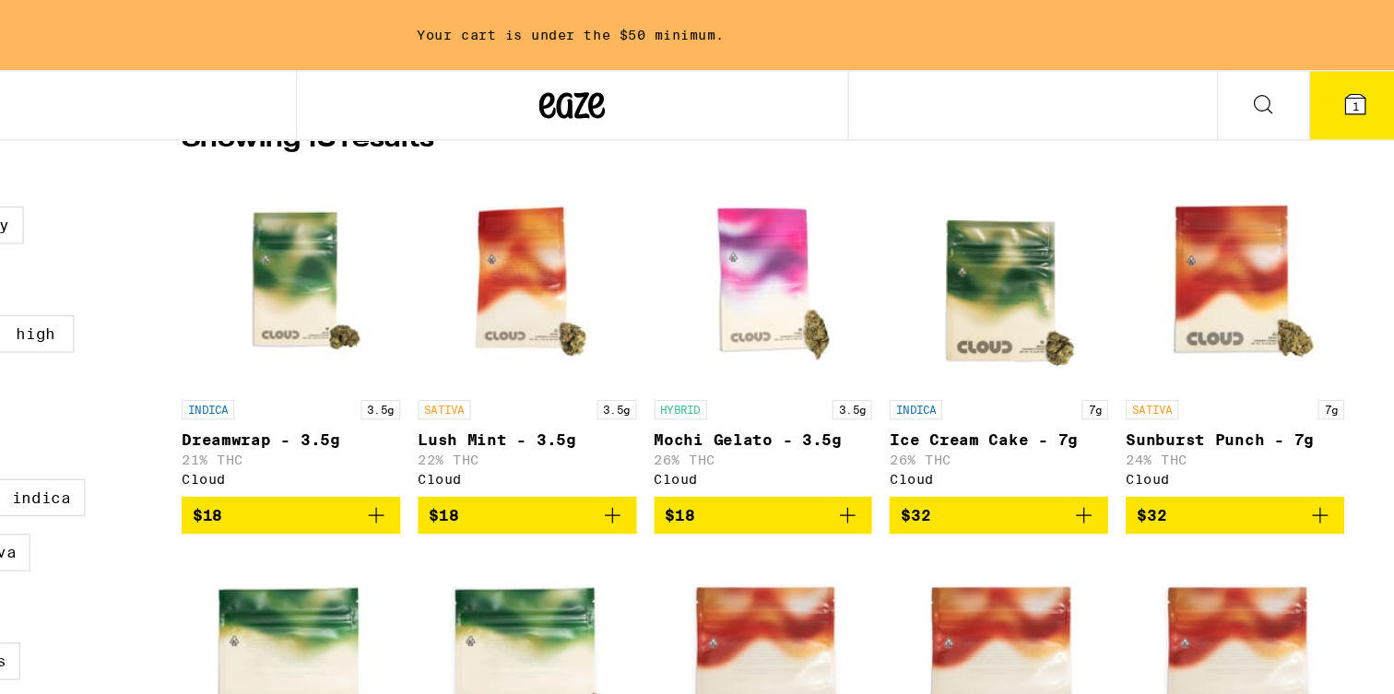
click at [643, 243] on img "Open page for Lush Mint - 3.5g from Cloud" at bounding box center [661, 234] width 184 height 184
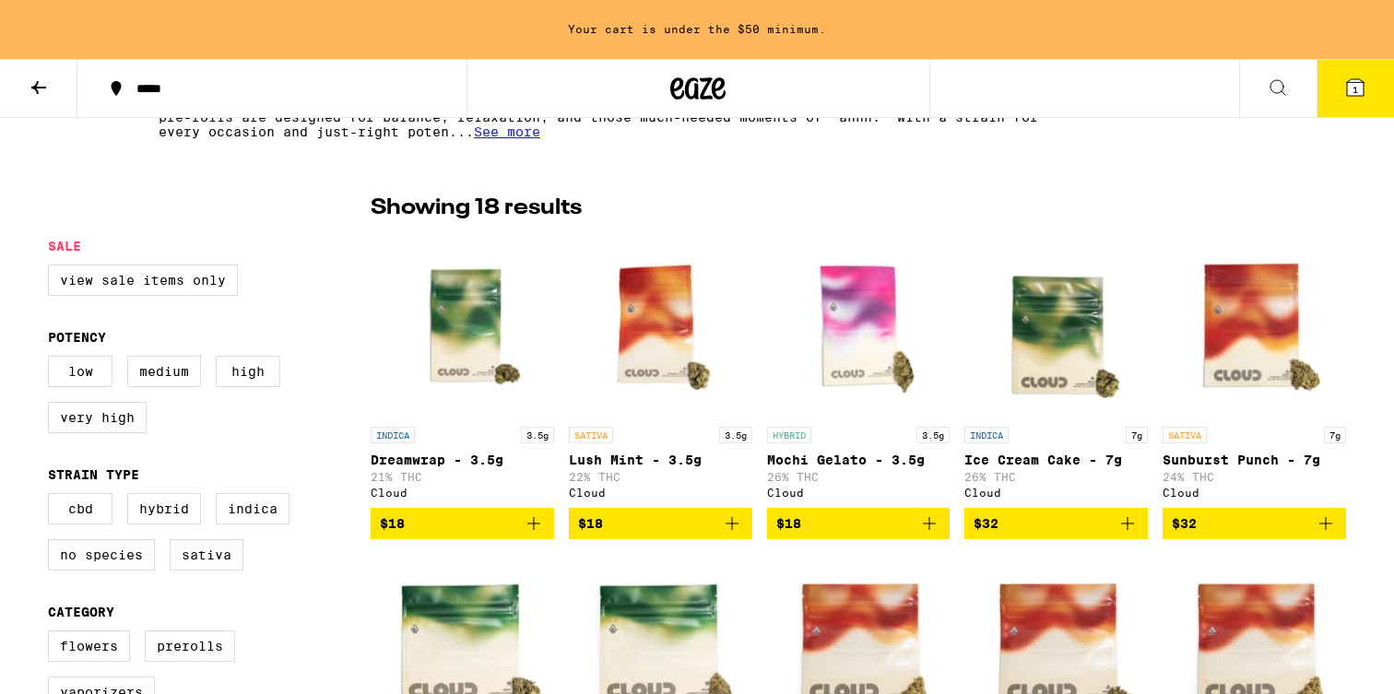
scroll to position [498, 0]
